Goal: Task Accomplishment & Management: Manage account settings

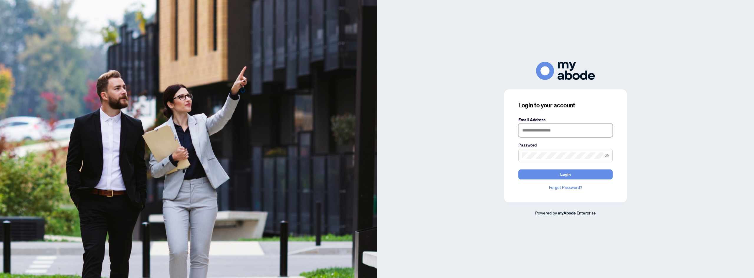
click at [545, 130] on input "text" at bounding box center [565, 131] width 94 height 14
click at [548, 133] on input "text" at bounding box center [565, 131] width 94 height 14
type input "**********"
click at [518, 170] on button "Login" at bounding box center [565, 175] width 94 height 10
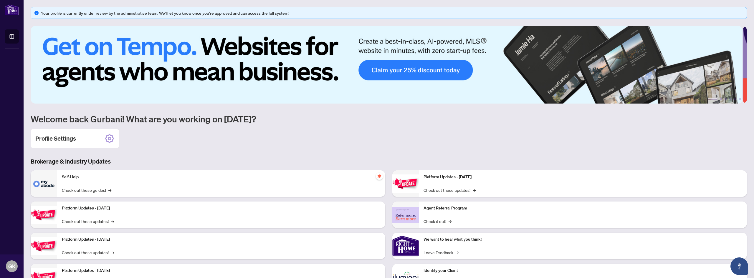
click at [61, 137] on h2 "Profile Settings" at bounding box center [55, 139] width 41 height 8
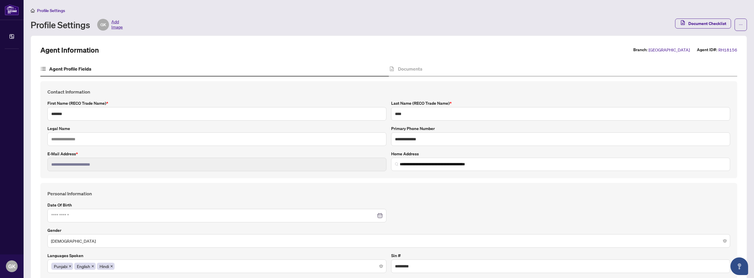
type input "**********"
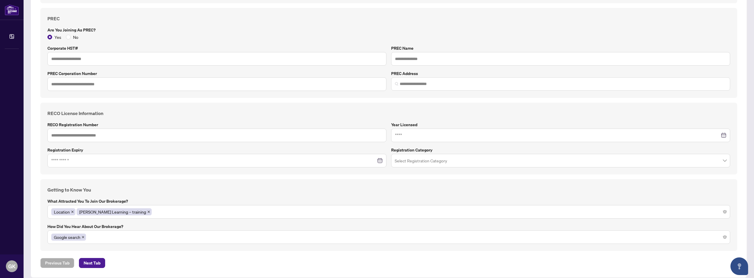
scroll to position [379, 0]
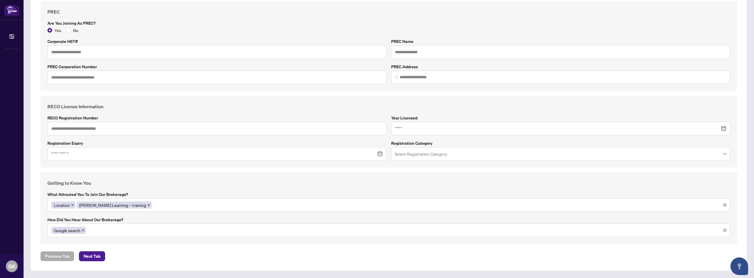
drag, startPoint x: 84, startPoint y: 255, endPoint x: 147, endPoint y: 261, distance: 62.7
click at [85, 255] on span "Next Tab" at bounding box center [92, 256] width 17 height 9
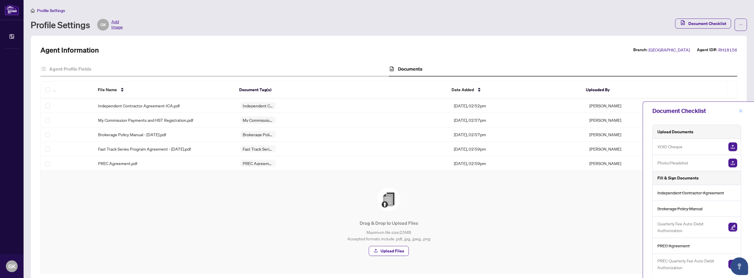
click at [739, 110] on icon "close" at bounding box center [741, 111] width 4 height 4
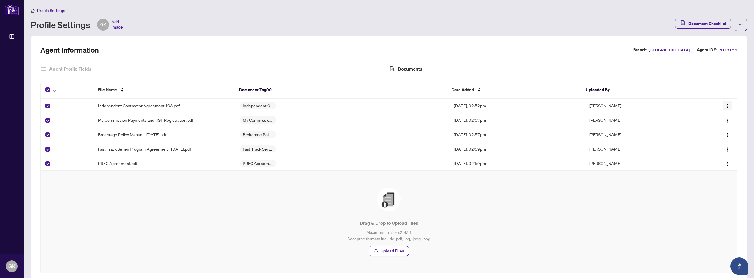
click at [725, 109] on button "button" at bounding box center [727, 105] width 9 height 9
click at [706, 136] on span "Download" at bounding box center [695, 136] width 56 height 6
click at [725, 121] on img "button" at bounding box center [727, 120] width 5 height 5
click at [708, 151] on span "Download" at bounding box center [695, 151] width 56 height 6
click at [725, 136] on img "button" at bounding box center [727, 135] width 5 height 5
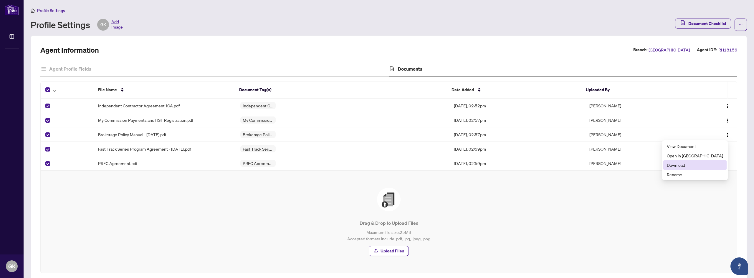
click at [705, 163] on span "Download" at bounding box center [695, 165] width 56 height 6
click at [725, 151] on img "button" at bounding box center [727, 149] width 5 height 5
click at [703, 181] on span "Download" at bounding box center [695, 179] width 56 height 6
click at [725, 166] on img "button" at bounding box center [727, 164] width 5 height 5
click at [700, 195] on span "Download" at bounding box center [695, 194] width 56 height 6
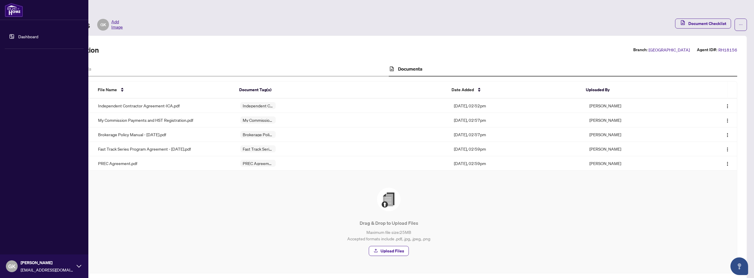
click at [77, 266] on icon at bounding box center [79, 266] width 5 height 5
click at [24, 229] on span "Logout" at bounding box center [23, 231] width 13 height 9
